Goal: Information Seeking & Learning: Check status

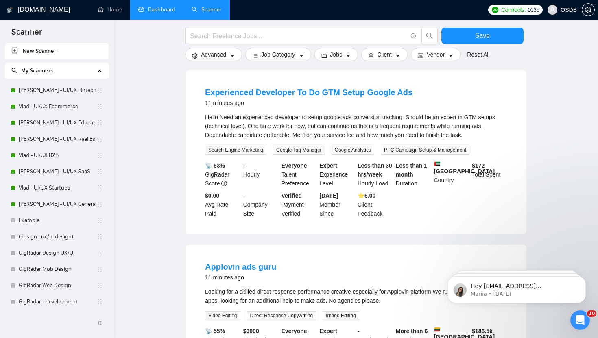
click at [155, 11] on link "Dashboard" at bounding box center [156, 9] width 37 height 7
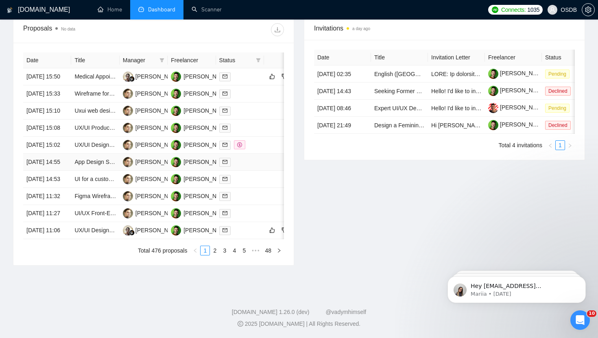
scroll to position [358, 0]
click at [211, 255] on link "2" at bounding box center [214, 250] width 9 height 9
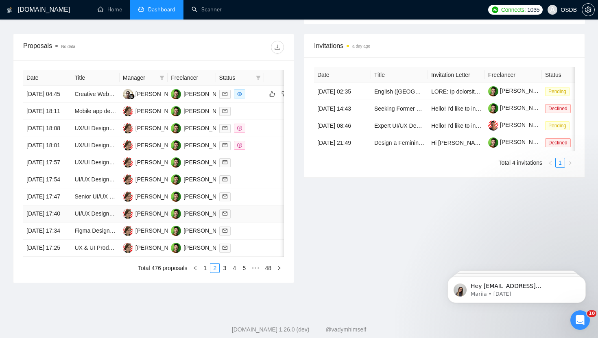
scroll to position [297, 0]
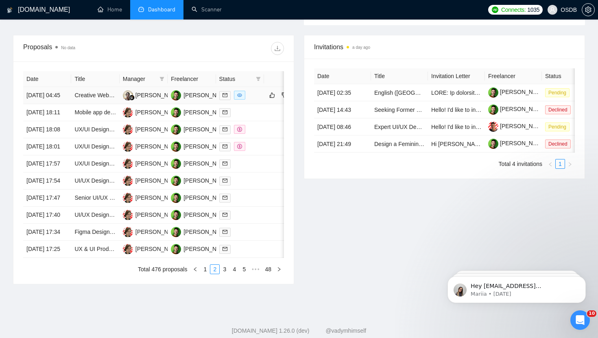
click at [257, 100] on div at bounding box center [239, 95] width 41 height 9
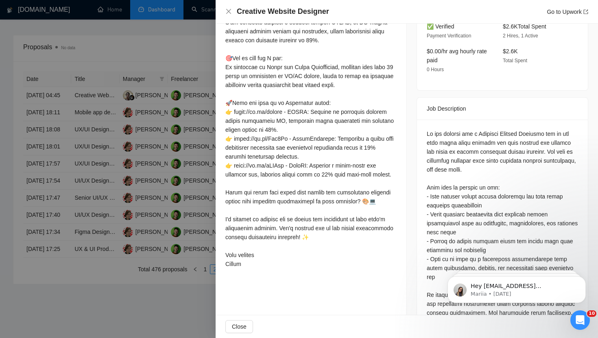
scroll to position [0, 0]
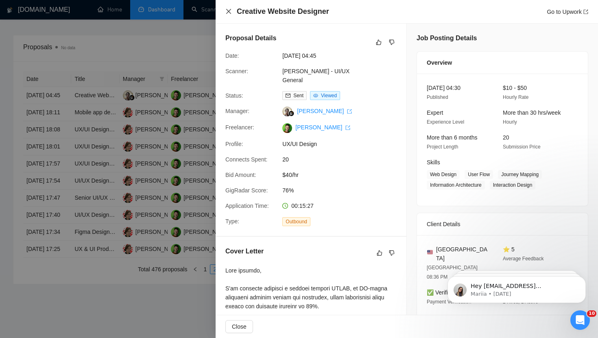
click at [229, 11] on icon "close" at bounding box center [228, 11] width 7 height 7
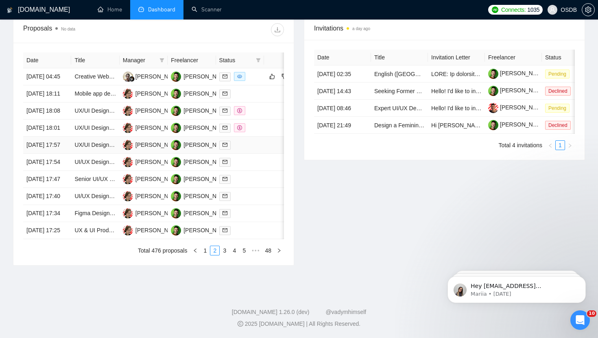
scroll to position [393, 0]
click at [224, 248] on link "3" at bounding box center [224, 250] width 9 height 9
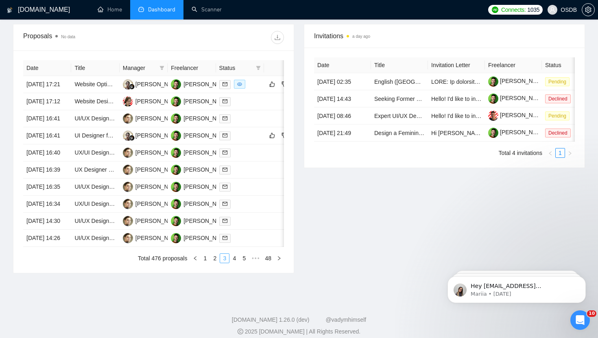
scroll to position [303, 0]
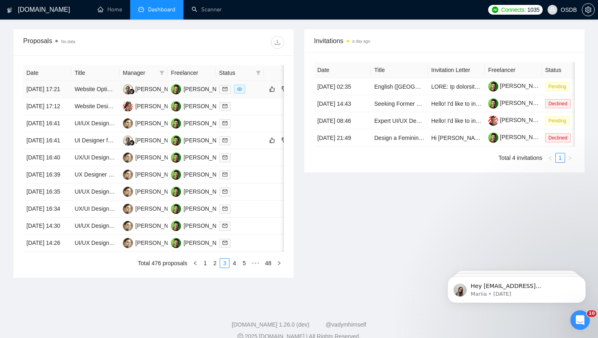
click at [256, 94] on div at bounding box center [239, 89] width 41 height 9
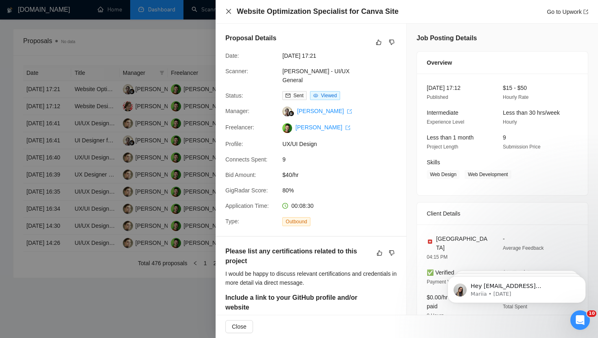
click at [227, 13] on icon "close" at bounding box center [228, 11] width 5 height 5
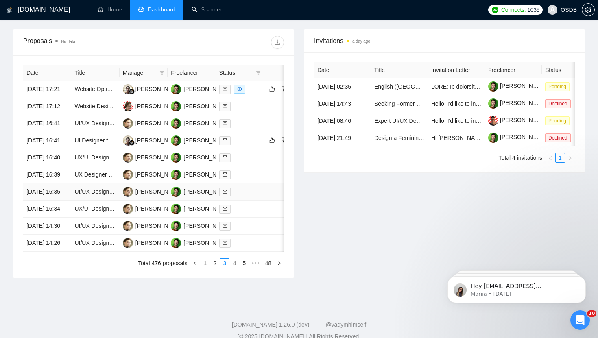
scroll to position [393, 0]
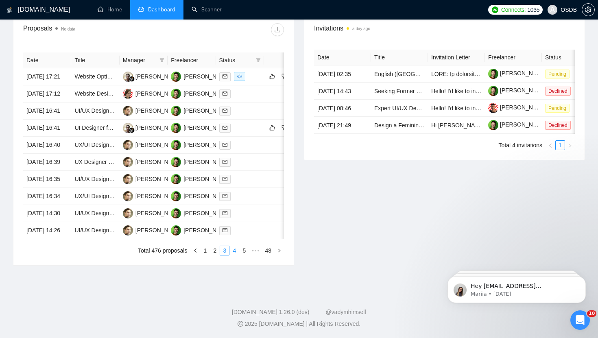
click at [234, 251] on link "4" at bounding box center [234, 250] width 9 height 9
click at [237, 255] on link "5" at bounding box center [234, 250] width 9 height 9
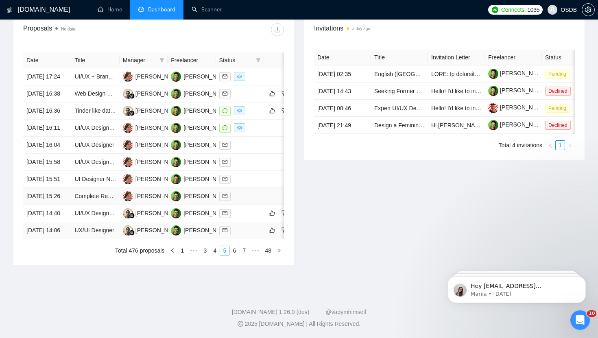
scroll to position [356, 0]
click at [233, 255] on link "6" at bounding box center [234, 250] width 9 height 9
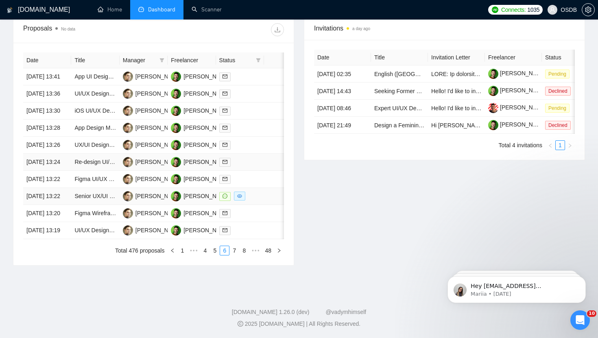
scroll to position [393, 0]
click at [237, 249] on link "7" at bounding box center [234, 250] width 9 height 9
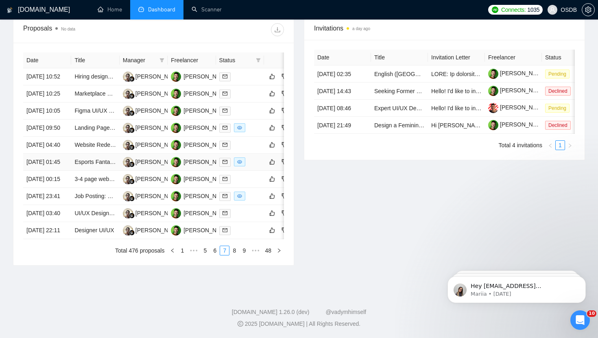
scroll to position [353, 0]
click at [255, 123] on div at bounding box center [239, 127] width 41 height 9
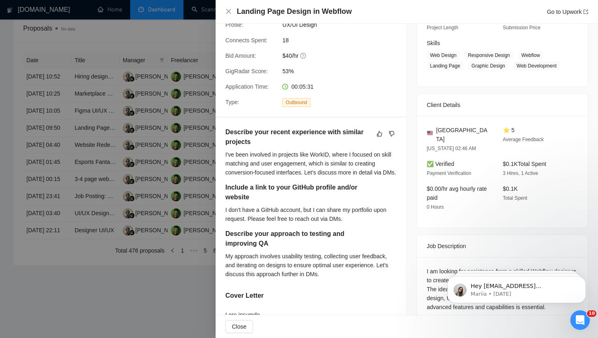
scroll to position [0, 0]
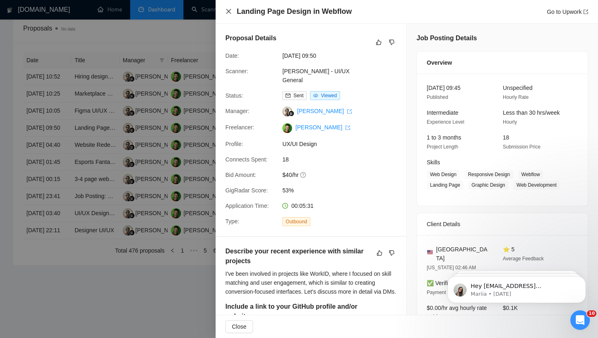
click at [227, 11] on icon "close" at bounding box center [228, 11] width 5 height 5
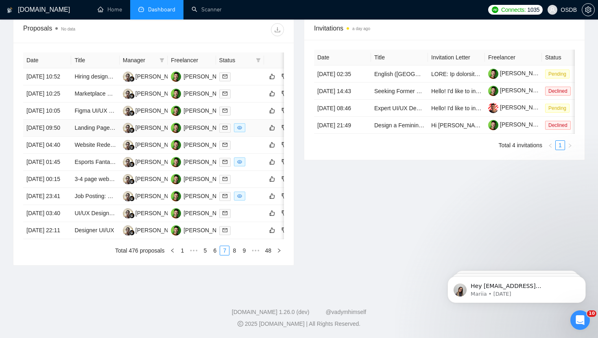
click at [255, 123] on div at bounding box center [239, 127] width 41 height 9
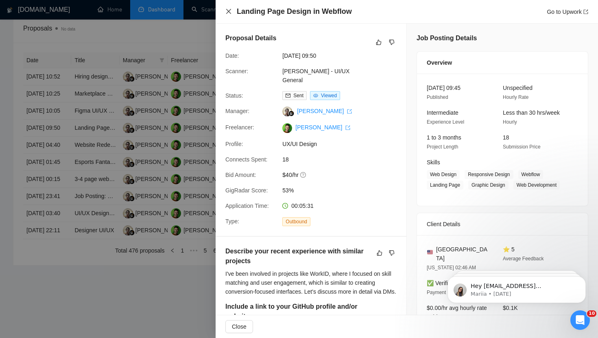
click at [226, 13] on icon "close" at bounding box center [228, 11] width 7 height 7
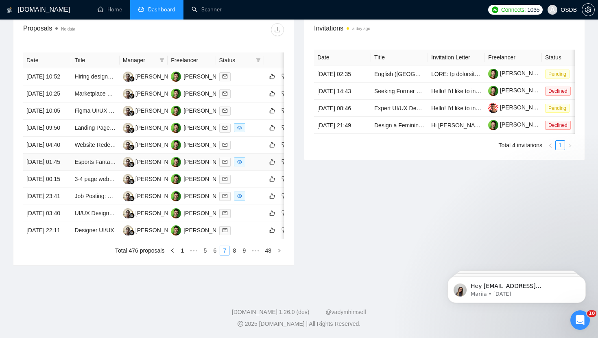
click at [252, 167] on div at bounding box center [239, 161] width 41 height 9
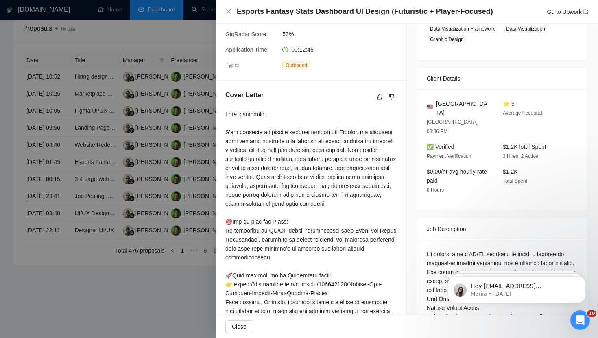
scroll to position [157, 0]
click at [228, 12] on icon "close" at bounding box center [228, 11] width 5 height 5
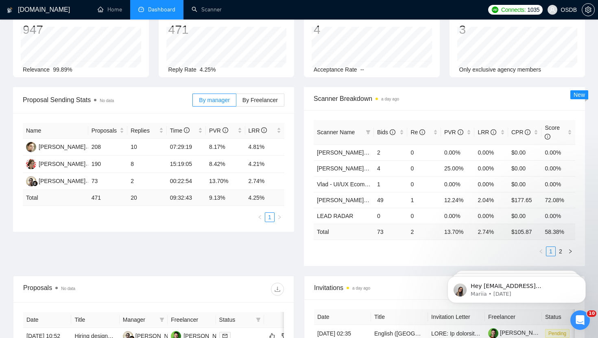
scroll to position [0, 0]
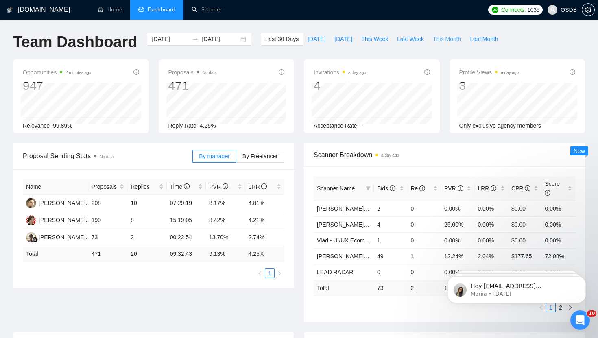
click at [440, 40] on span "This Month" at bounding box center [447, 39] width 28 height 9
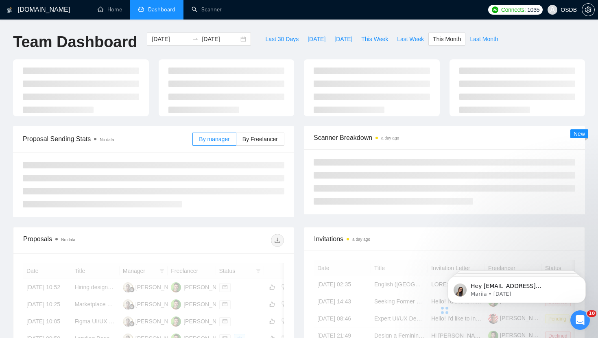
type input "[DATE]"
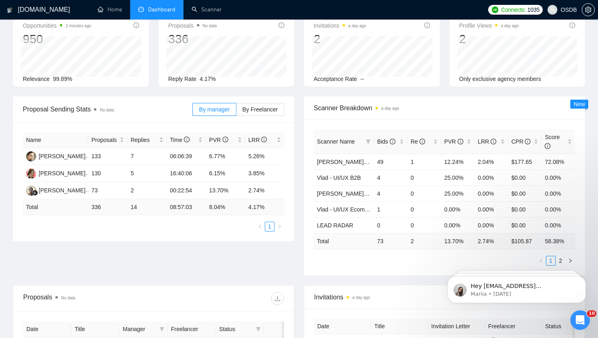
scroll to position [58, 0]
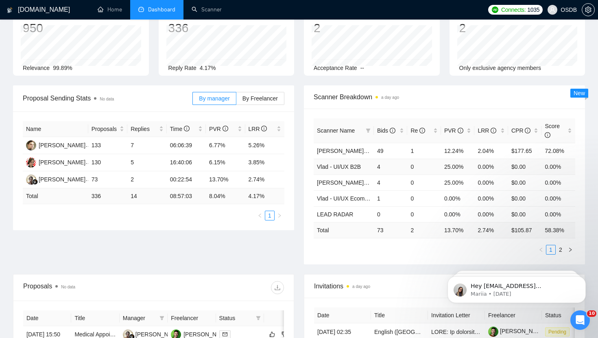
click at [396, 167] on td "4" at bounding box center [391, 167] width 34 height 16
click at [560, 249] on link "2" at bounding box center [560, 249] width 9 height 9
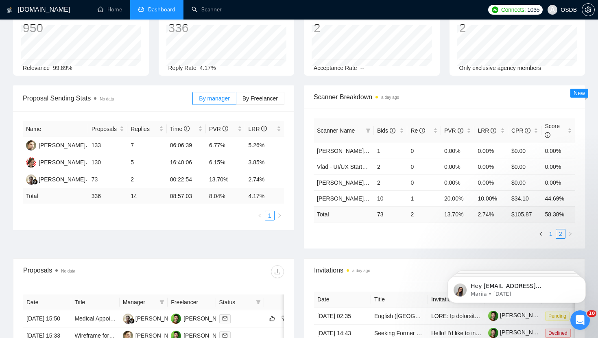
click at [548, 232] on link "1" at bounding box center [550, 233] width 9 height 9
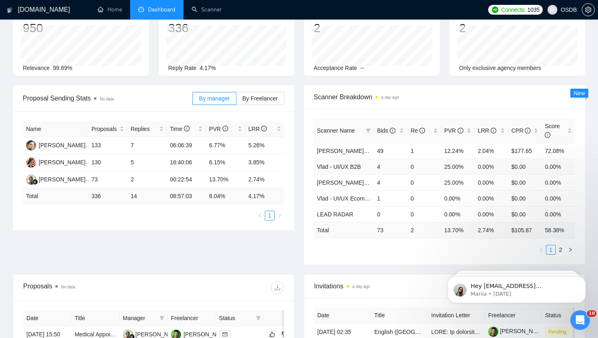
scroll to position [0, 0]
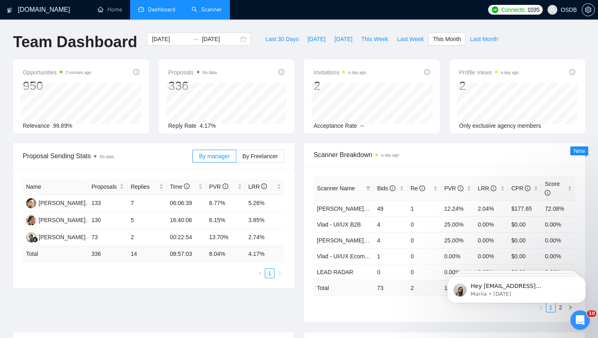
click at [199, 13] on link "Scanner" at bounding box center [207, 9] width 30 height 7
